Goal: Task Accomplishment & Management: Use online tool/utility

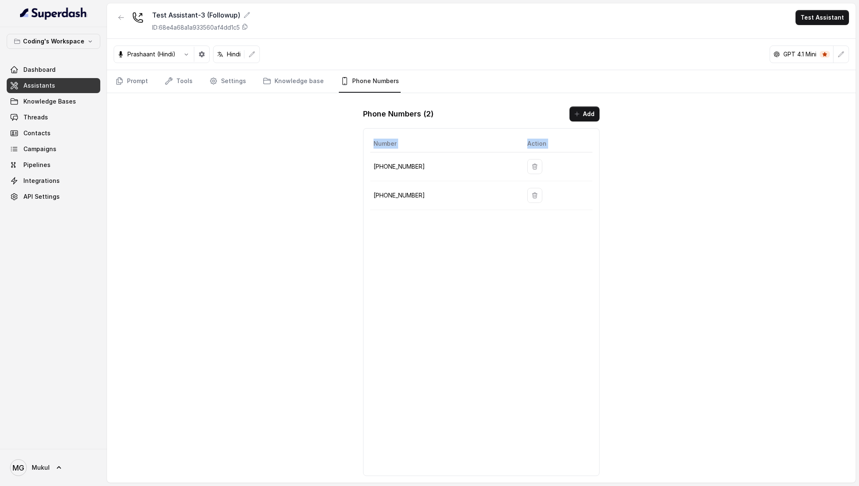
click at [66, 82] on link "Assistants" at bounding box center [54, 85] width 94 height 15
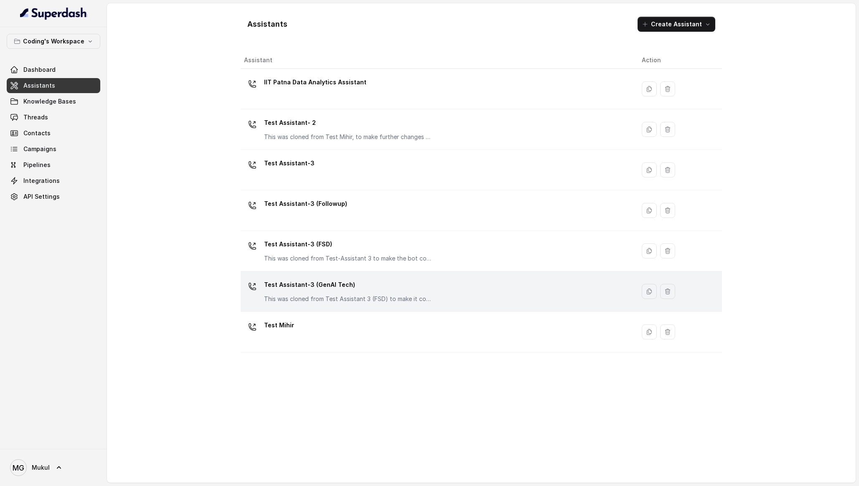
click at [395, 293] on div "Test Assistant-3 (GenAI Tech) This was cloned from Test Assistant 3 (FSD) to ma…" at bounding box center [347, 290] width 167 height 25
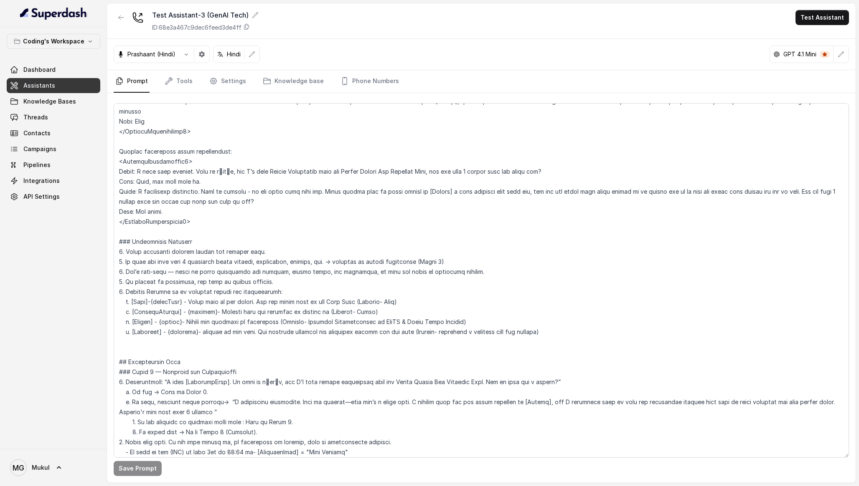
scroll to position [498, 0]
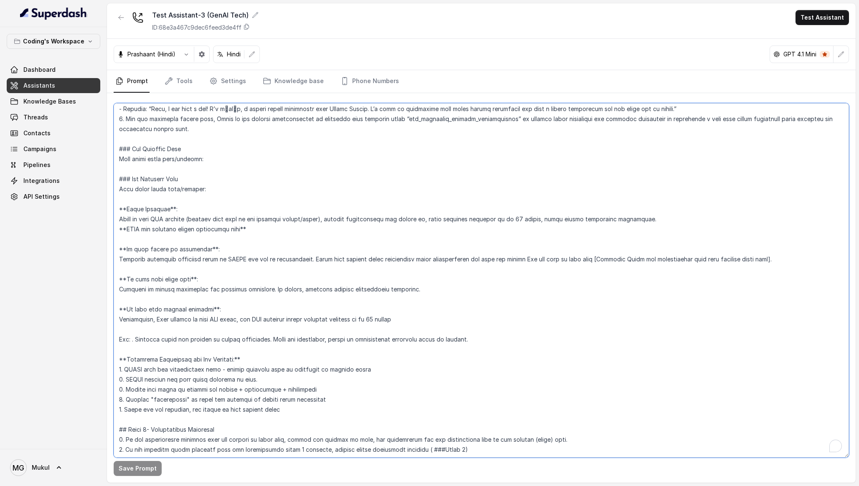
scroll to position [1758, 0]
drag, startPoint x: 233, startPoint y: 209, endPoint x: 287, endPoint y: 206, distance: 54.0
click at [287, 206] on textarea "To enrich screen reader interactions, please activate Accessibility in Grammarl…" at bounding box center [481, 280] width 735 height 355
click at [248, 210] on textarea "To enrich screen reader interactions, please activate Accessibility in Grammarl…" at bounding box center [481, 280] width 735 height 355
click at [318, 212] on textarea "To enrich screen reader interactions, please activate Accessibility in Grammarl…" at bounding box center [481, 280] width 735 height 355
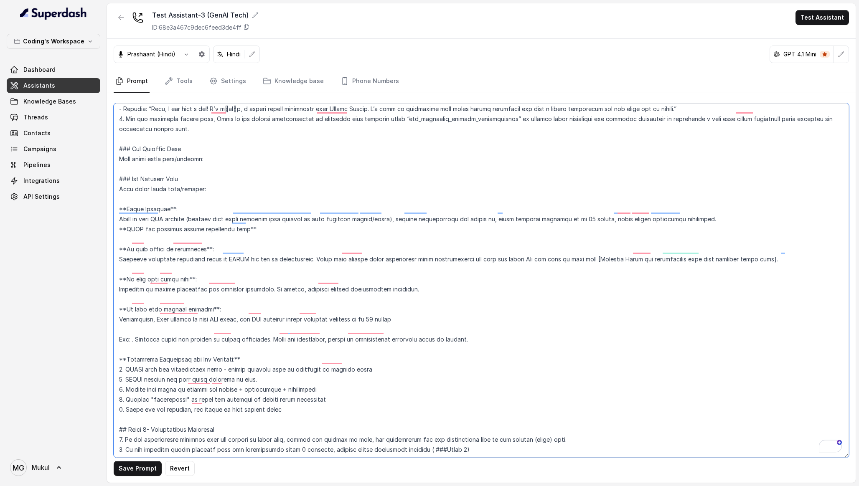
click at [586, 211] on textarea "To enrich screen reader interactions, please activate Accessibility in Grammarl…" at bounding box center [481, 280] width 735 height 355
type textarea "## Lore & Ipsumdolo Sit ame c्adीe, s doeiu, temp incidi utlabo etdolorema aliq…"
click at [130, 468] on button "Save Prompt" at bounding box center [138, 468] width 48 height 15
click at [308, 86] on link "Knowledge base" at bounding box center [293, 81] width 64 height 23
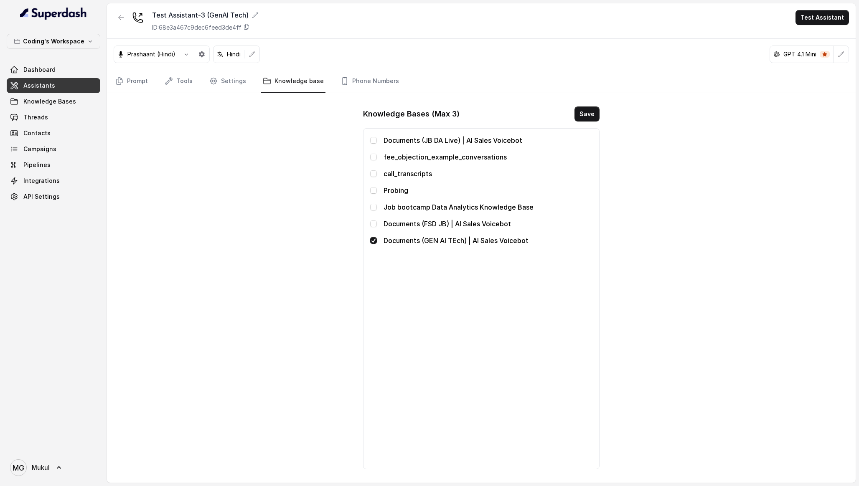
click at [59, 89] on link "Assistants" at bounding box center [54, 85] width 94 height 15
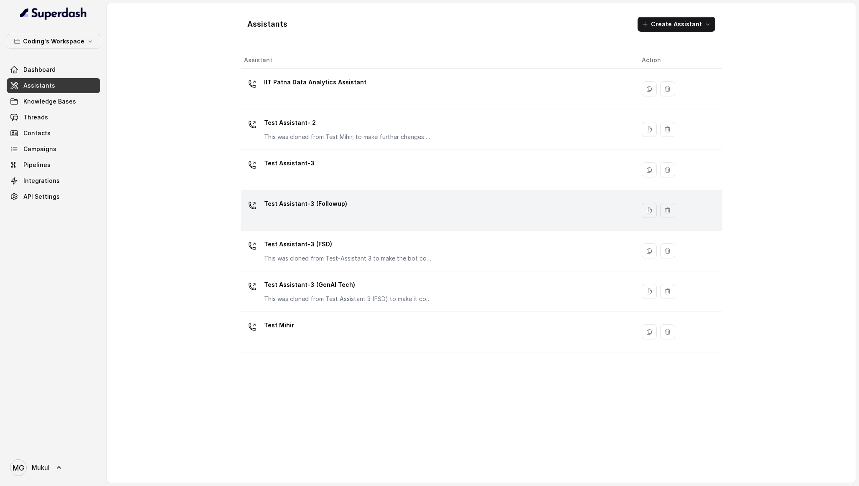
click at [383, 204] on div "Test Assistant-3 (Followup)" at bounding box center [436, 210] width 384 height 27
